Goal: Information Seeking & Learning: Learn about a topic

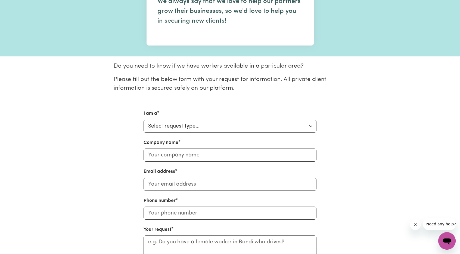
scroll to position [82, 0]
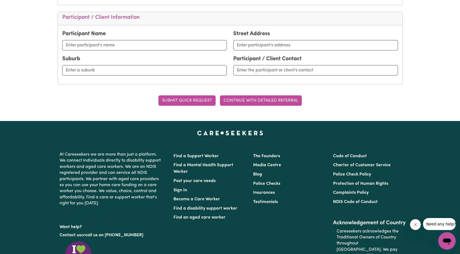
scroll to position [272, 0]
